Goal: Transaction & Acquisition: Book appointment/travel/reservation

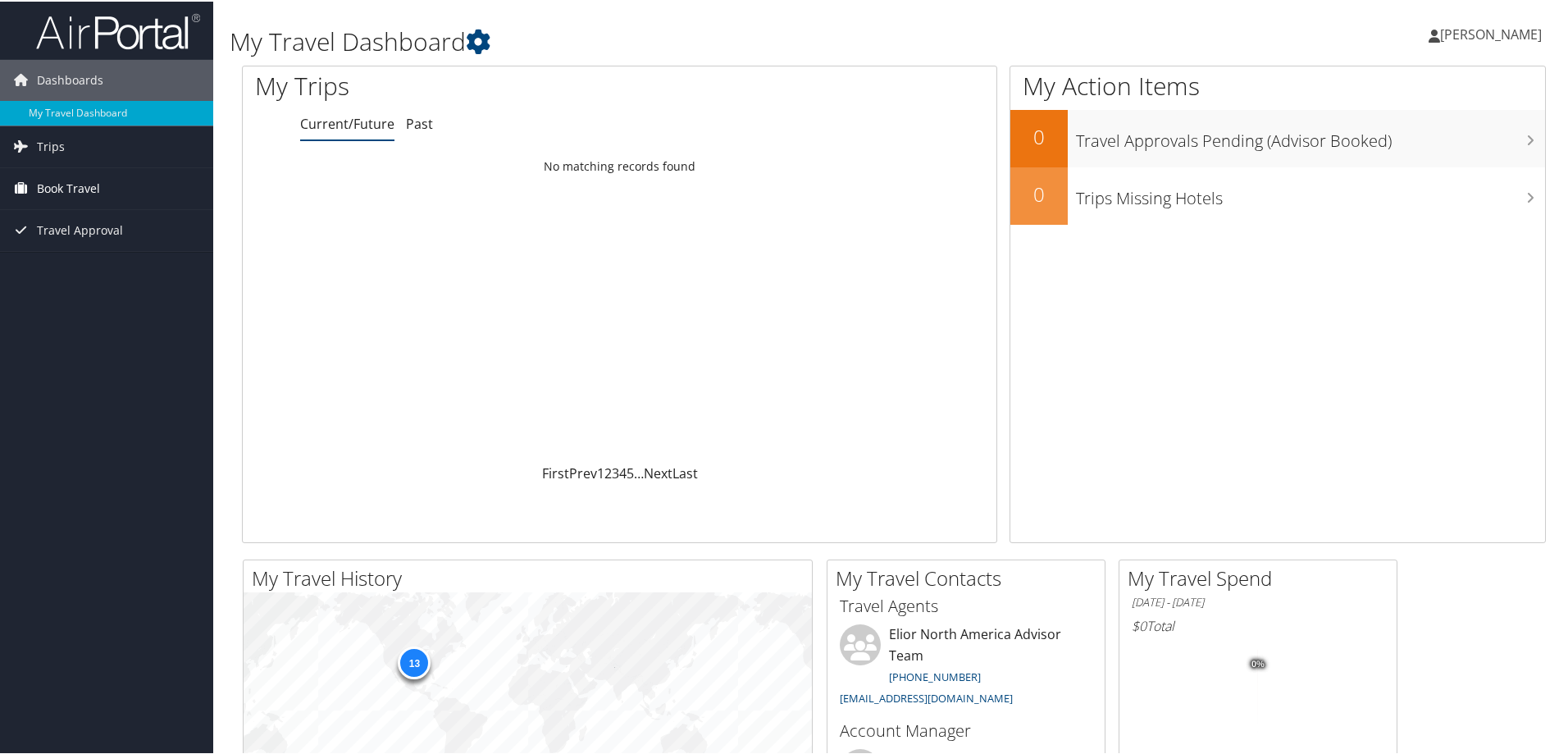
click at [73, 183] on span "Book Travel" at bounding box center [68, 186] width 63 height 41
click at [109, 220] on link "Agent Booking Request" at bounding box center [107, 220] width 213 height 25
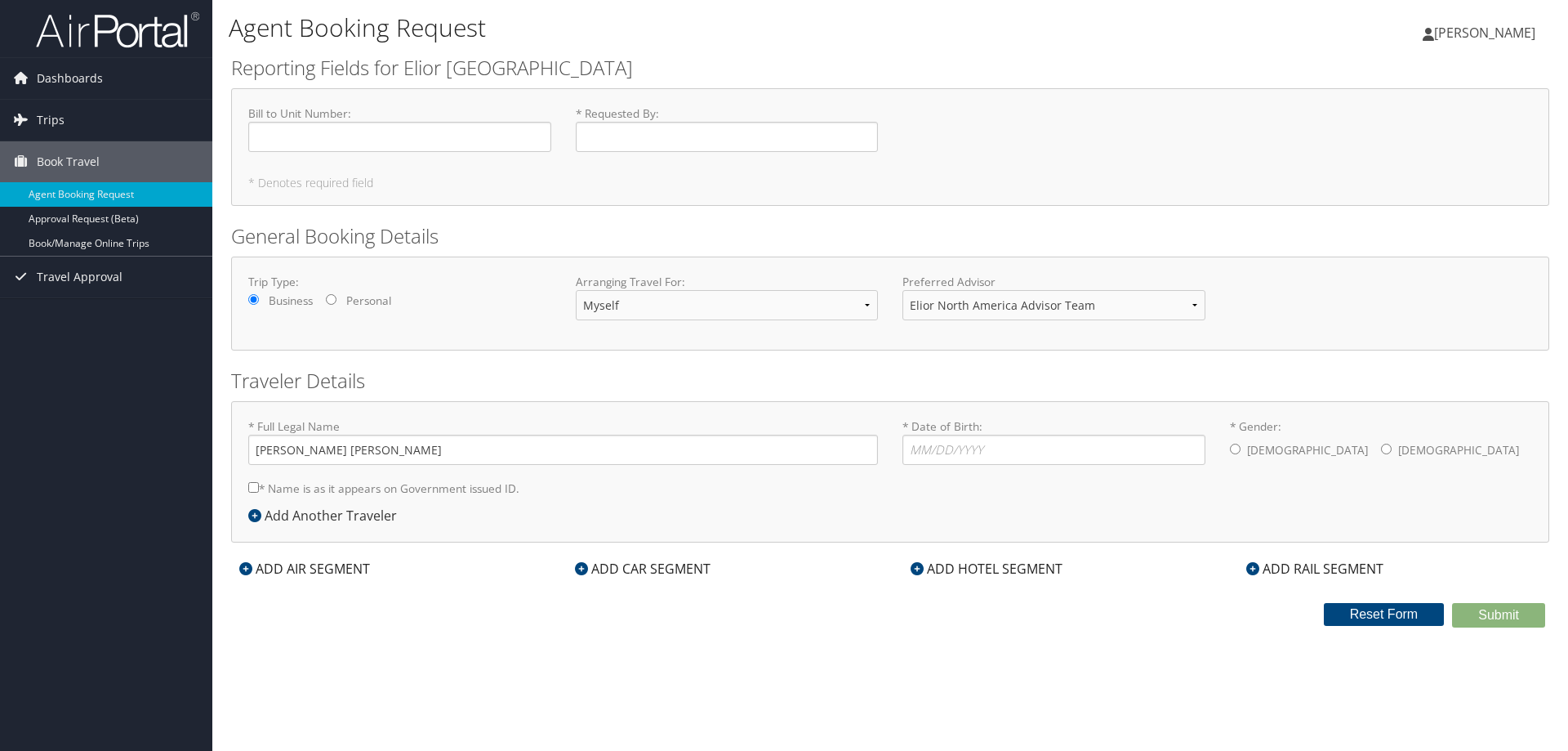
click at [1481, 31] on span "[PERSON_NAME]" at bounding box center [1485, 32] width 102 height 18
click at [1394, 266] on link "Sign Out" at bounding box center [1444, 266] width 183 height 28
